Goal: Find specific page/section: Find specific page/section

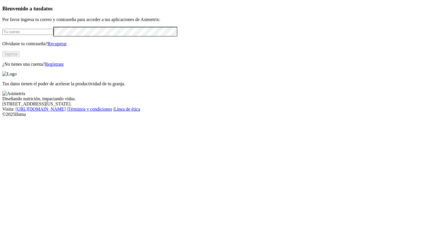
type input "[PERSON_NAME][EMAIL_ADDRESS][PERSON_NAME][DOMAIN_NAME]"
click at [20, 57] on button "Ingresa" at bounding box center [10, 54] width 17 height 6
